Goal: Find contact information: Find contact information

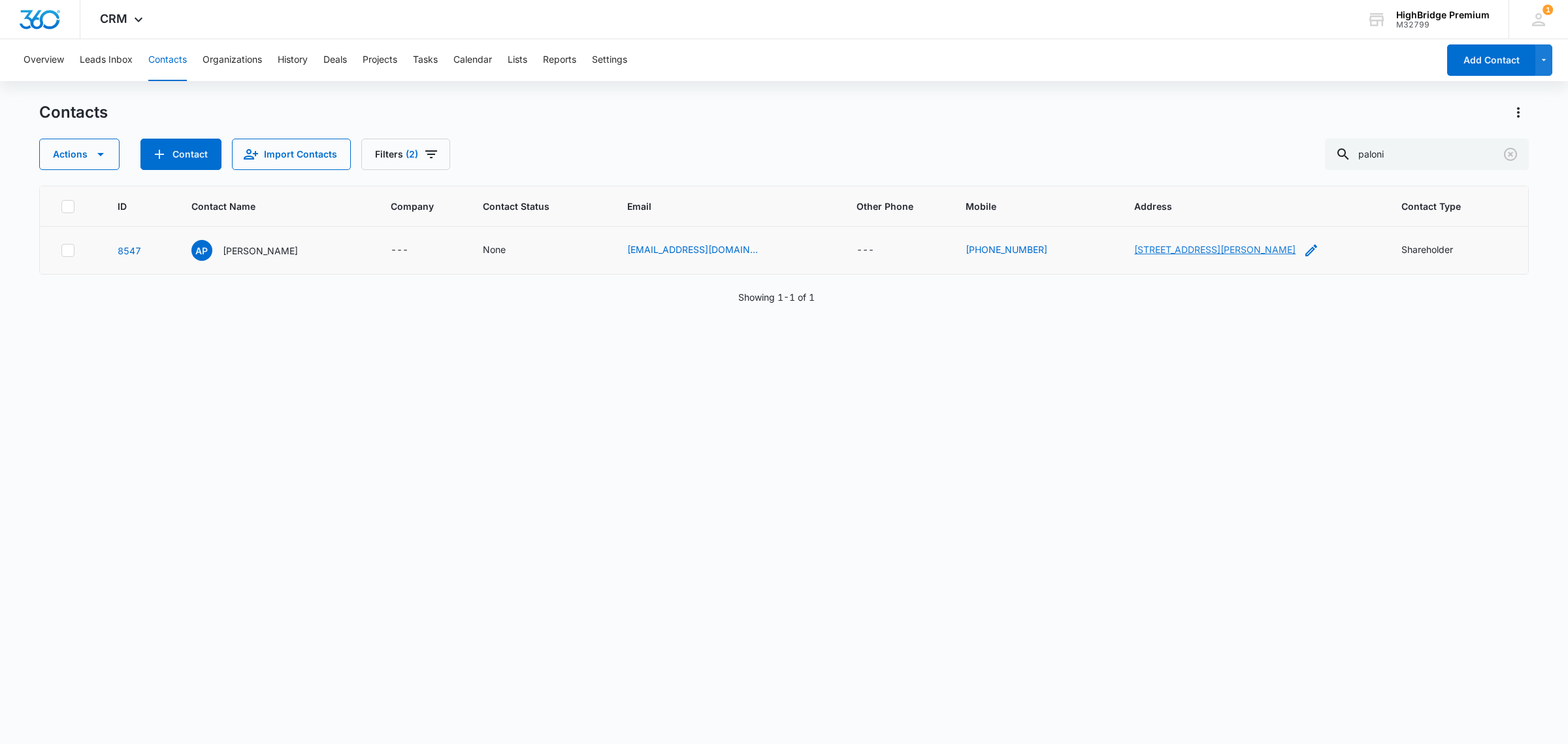
click at [1150, 244] on link "[STREET_ADDRESS][PERSON_NAME]" at bounding box center [1215, 249] width 161 height 11
click at [966, 251] on link "[PHONE_NUMBER]" at bounding box center [1006, 249] width 82 height 14
drag, startPoint x: 1424, startPoint y: 148, endPoint x: 1291, endPoint y: 164, distance: 134.0
click at [1291, 164] on div "Actions Contact Import Contacts Filters (2) paloni" at bounding box center [783, 154] width 1489 height 31
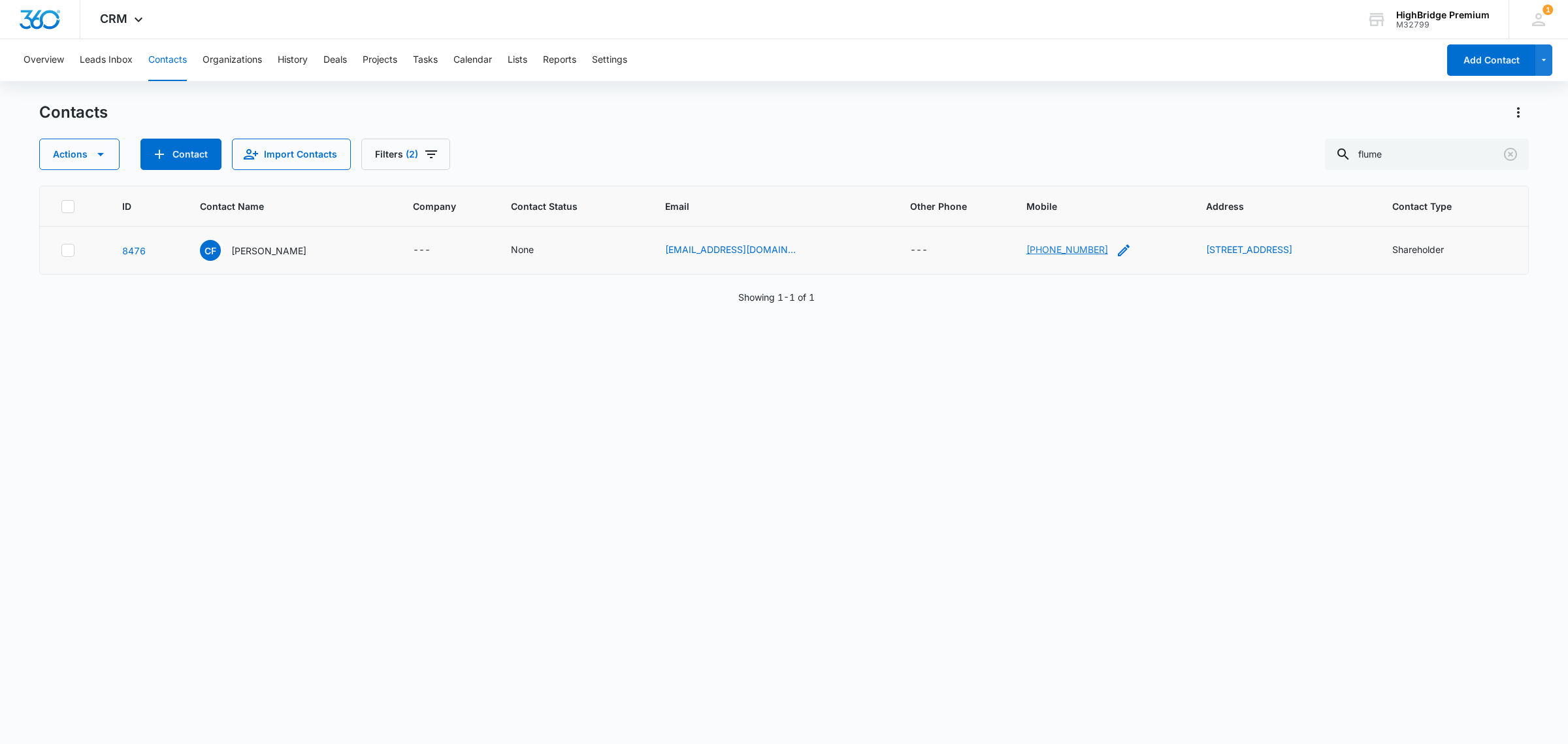
click at [1026, 249] on link "[PHONE_NUMBER]" at bounding box center [1066, 249] width 82 height 14
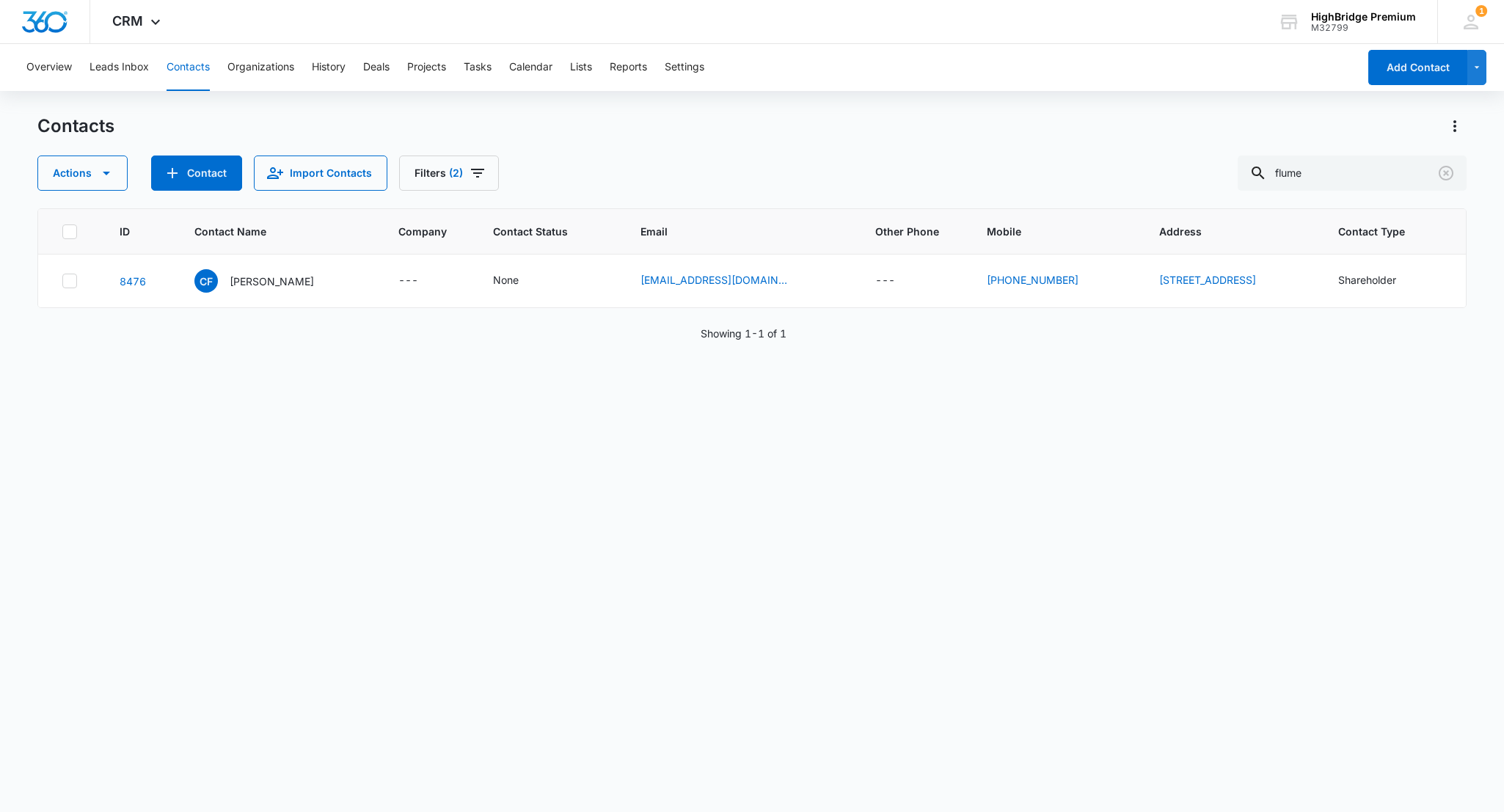
drag, startPoint x: 1175, startPoint y: 145, endPoint x: 1204, endPoint y: 177, distance: 43.2
click at [1175, 145] on div "Contacts Actions Contact Import Contacts Filters (2) flume" at bounding box center [752, 153] width 1429 height 76
drag, startPoint x: 1348, startPoint y: 181, endPoint x: 1278, endPoint y: 177, distance: 70.1
click at [1278, 177] on div "flume" at bounding box center [1352, 172] width 229 height 35
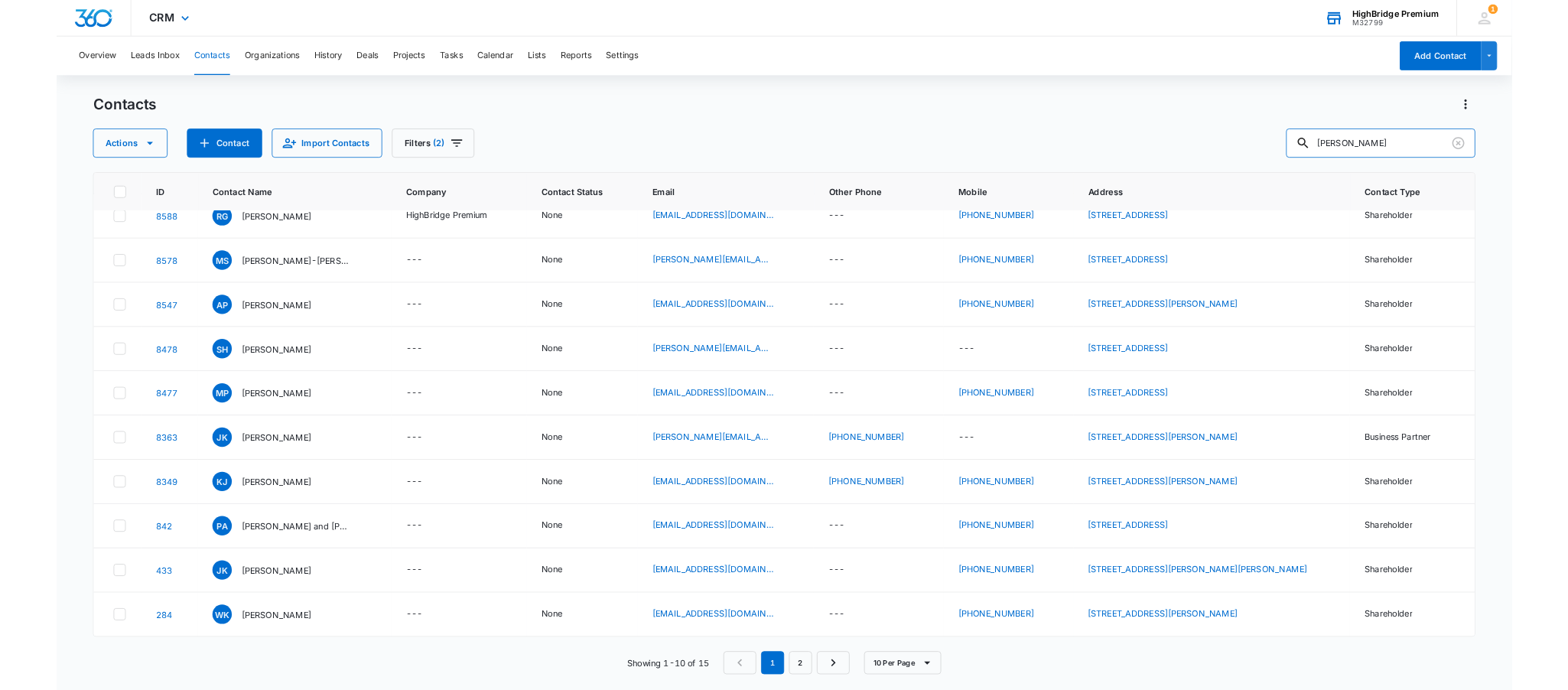
scroll to position [383, 0]
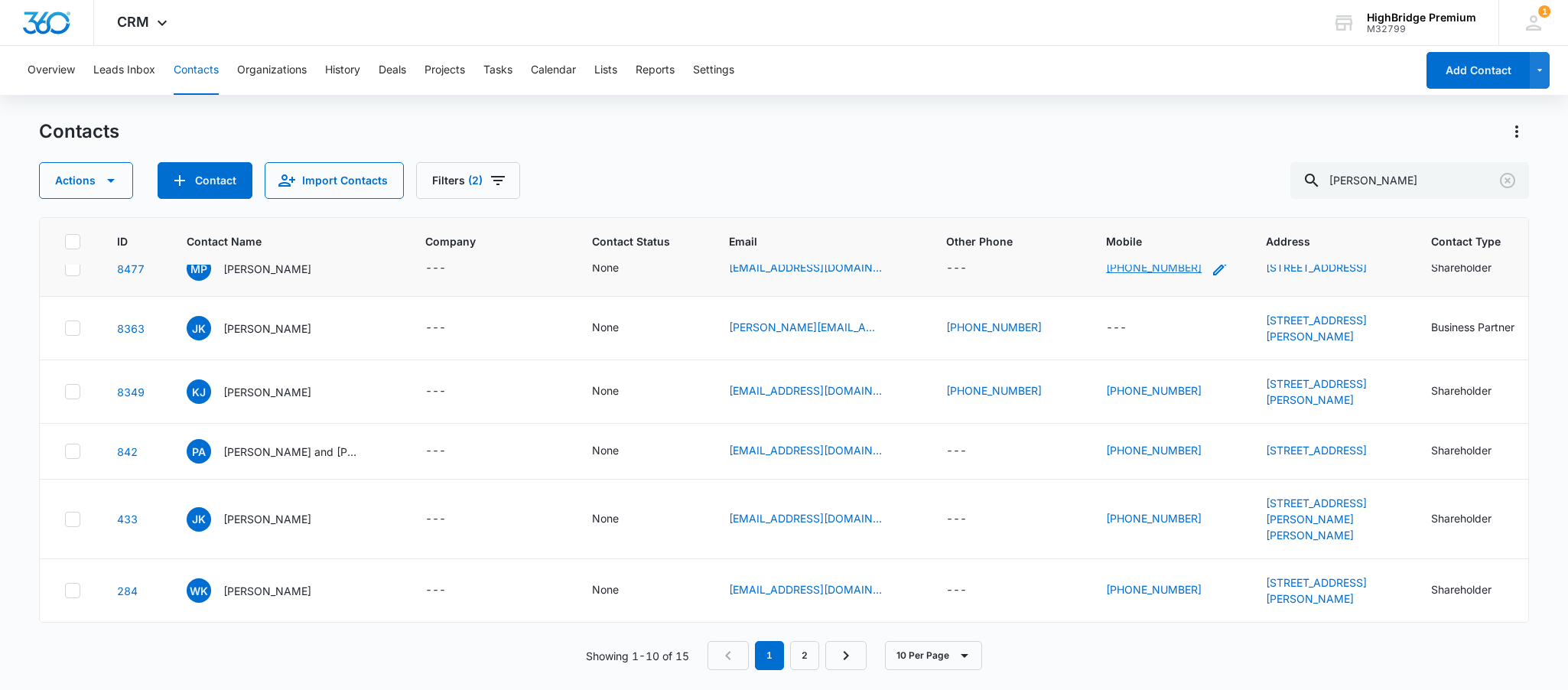
click at [1141, 275] on link "[PHONE_NUMBER]" at bounding box center [1153, 267] width 96 height 16
drag, startPoint x: 1406, startPoint y: 181, endPoint x: 1270, endPoint y: 193, distance: 136.5
click at [1270, 193] on div "Actions Contact Import Contacts Filters (2) [PERSON_NAME]" at bounding box center [784, 180] width 1490 height 37
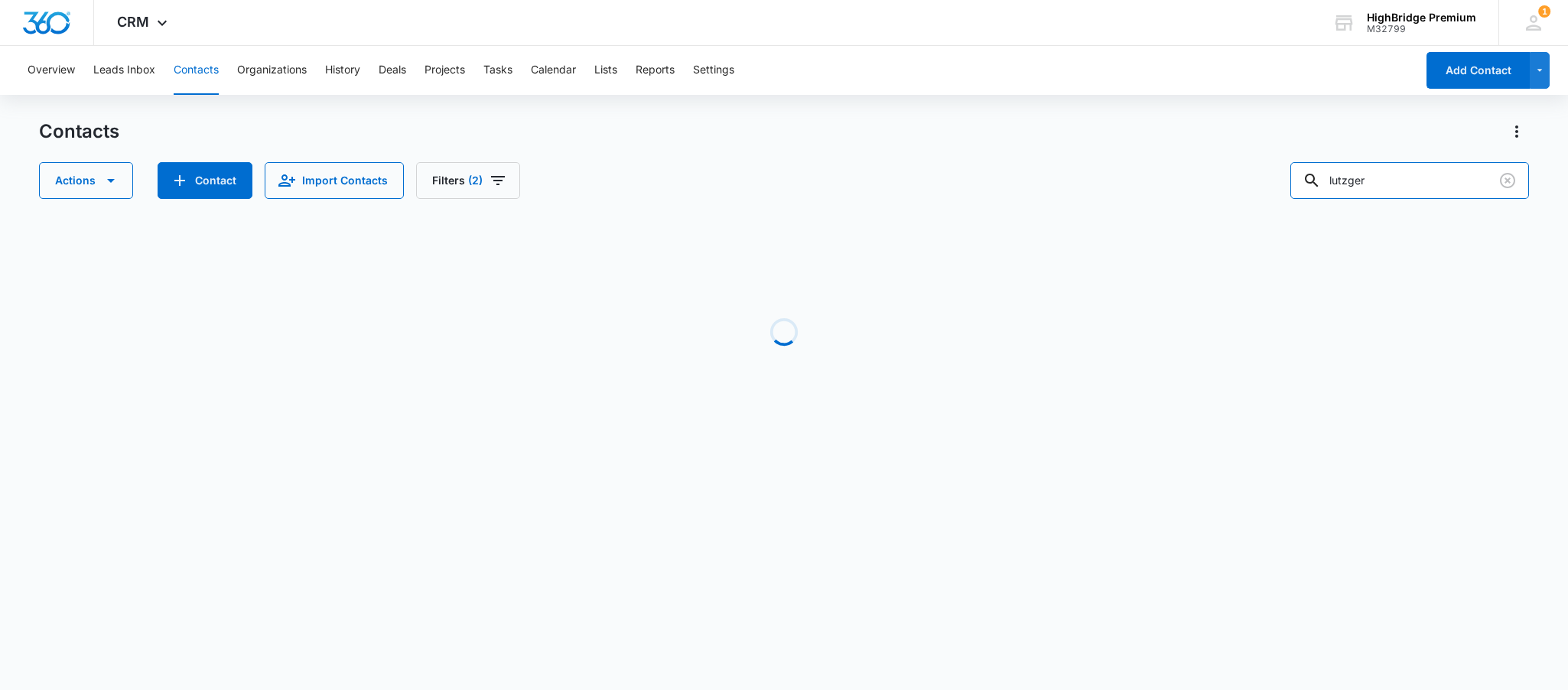
scroll to position [0, 0]
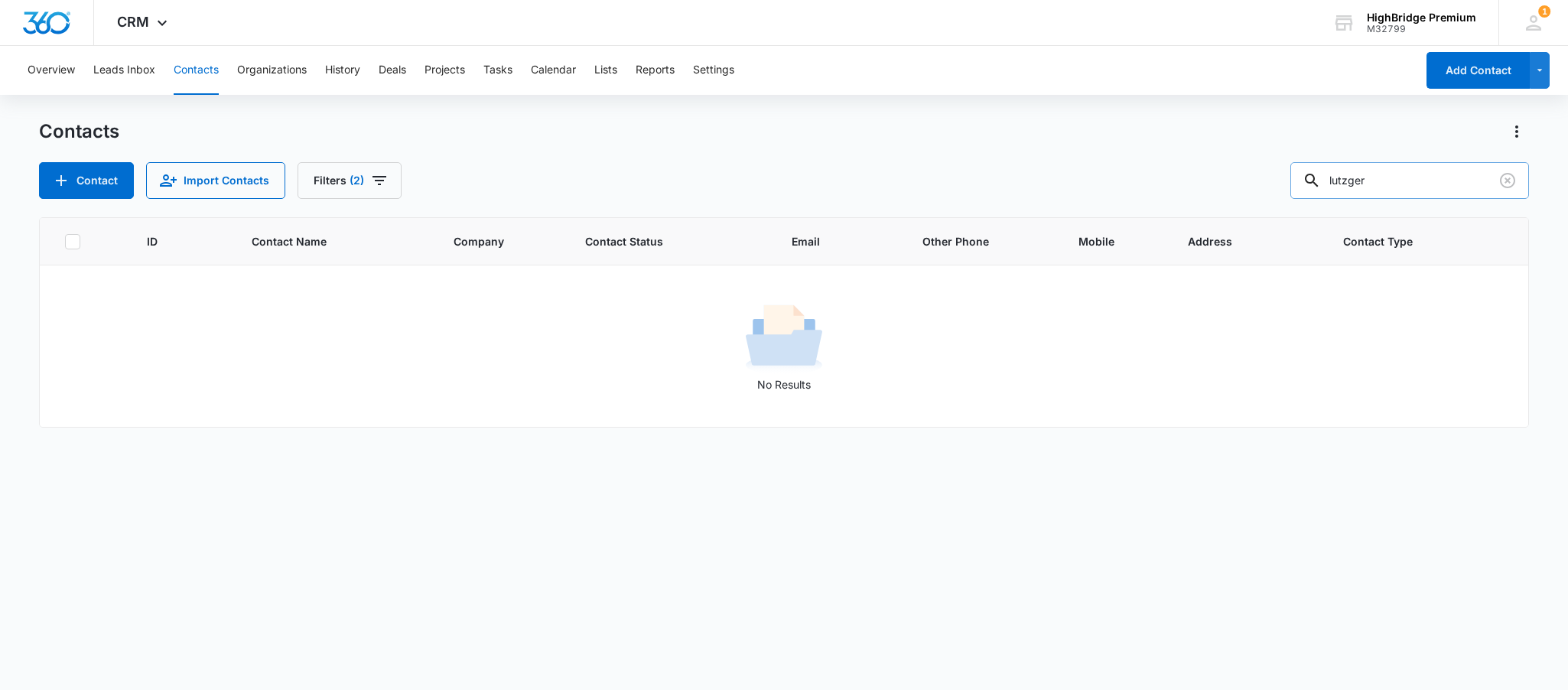
click at [1371, 182] on input "lutzger" at bounding box center [1410, 180] width 239 height 37
click at [1412, 183] on input "[PERSON_NAME]" at bounding box center [1410, 180] width 239 height 37
type input "[PERSON_NAME]"
